Goal: Information Seeking & Learning: Learn about a topic

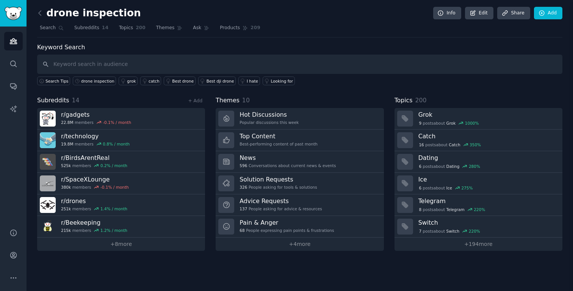
scroll to position [3161, 0]
click at [249, 56] on input "text" at bounding box center [300, 64] width 526 height 19
click at [124, 247] on link "+ 8 more" at bounding box center [121, 244] width 168 height 13
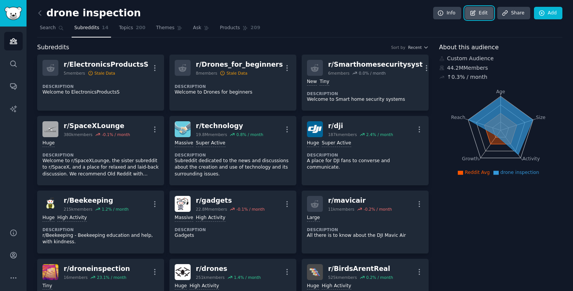
click at [484, 11] on link "Edit" at bounding box center [479, 13] width 28 height 13
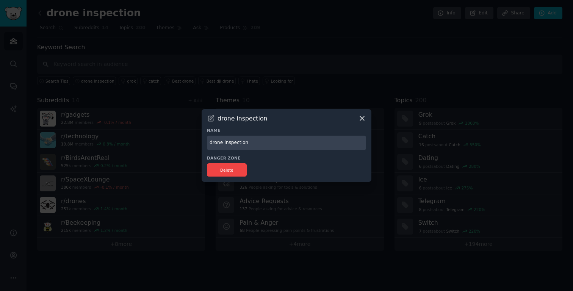
click at [360, 121] on icon at bounding box center [362, 119] width 8 height 8
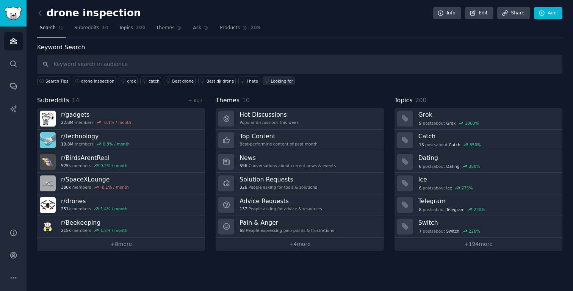
click at [281, 82] on div "Looking for" at bounding box center [282, 80] width 22 height 5
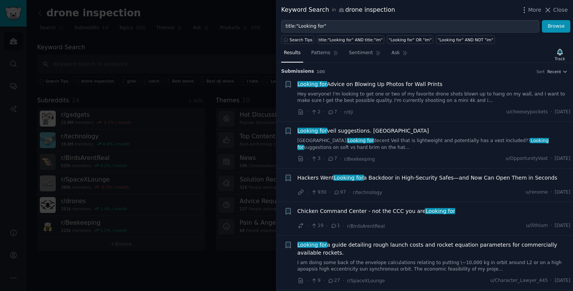
click at [231, 56] on div at bounding box center [286, 145] width 573 height 291
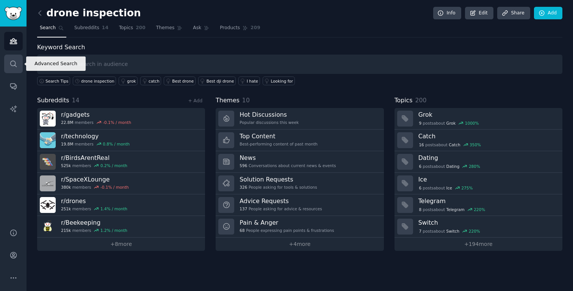
click at [11, 62] on icon "Sidebar" at bounding box center [13, 64] width 8 height 8
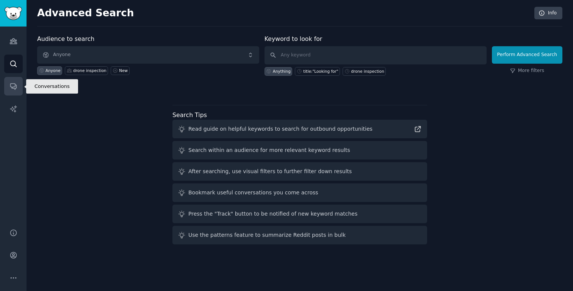
click at [13, 88] on icon "Sidebar" at bounding box center [13, 87] width 6 height 6
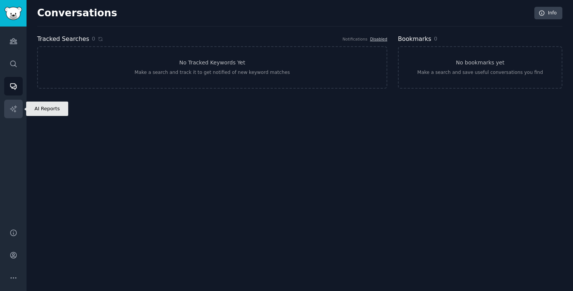
click at [7, 113] on link "AI Reports" at bounding box center [13, 109] width 19 height 19
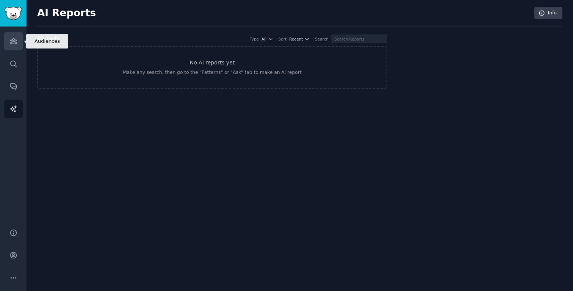
click at [14, 40] on icon "Sidebar" at bounding box center [13, 41] width 7 height 5
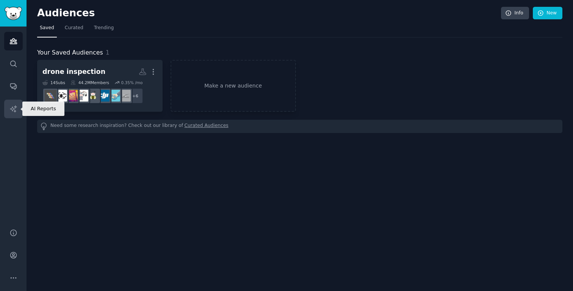
click at [9, 104] on link "AI Reports" at bounding box center [13, 109] width 19 height 19
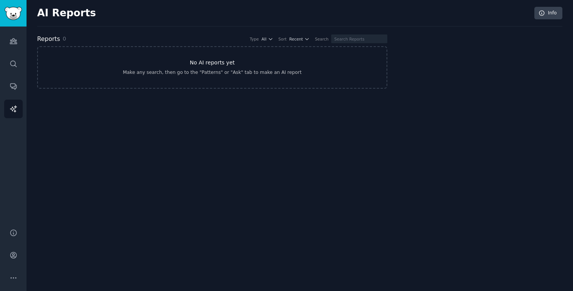
click at [245, 67] on link "No AI reports yet Make any search, then go to the "Patterns" or "Ask" tab to ma…" at bounding box center [212, 67] width 350 height 42
